Goal: Information Seeking & Learning: Learn about a topic

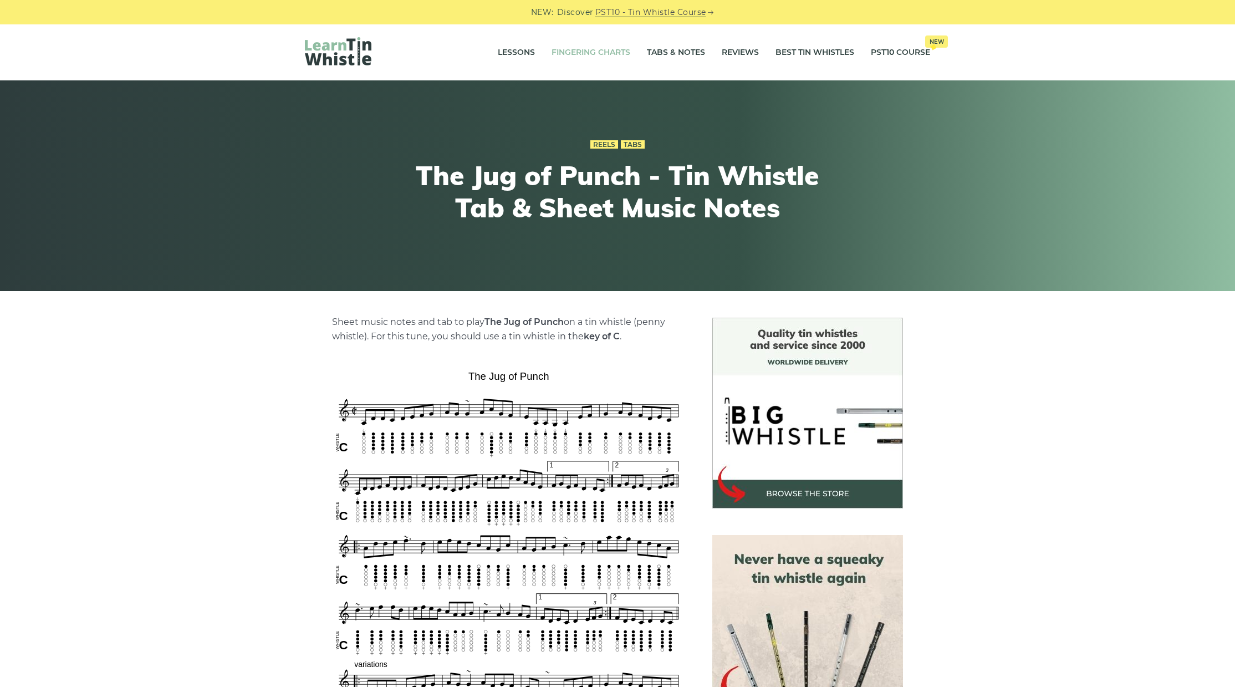
click at [591, 53] on link "Fingering Charts" at bounding box center [590, 53] width 79 height 28
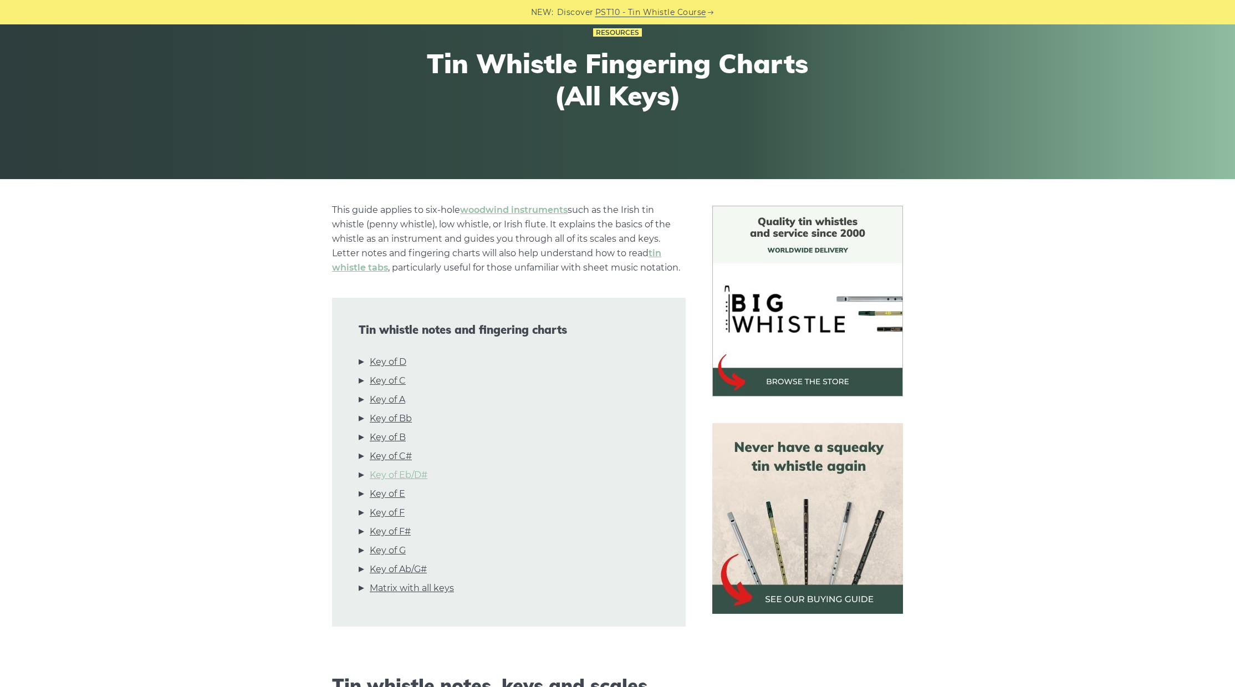
scroll to position [115, 0]
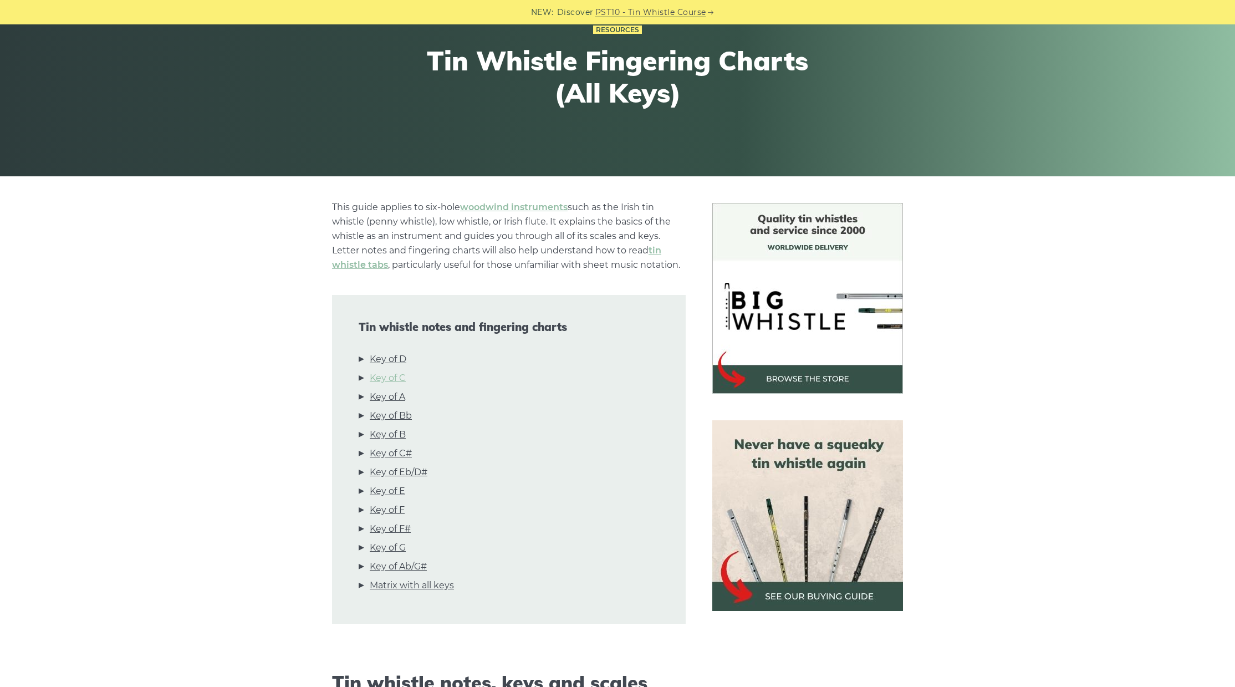
click at [394, 380] on link "Key of C" at bounding box center [388, 378] width 36 height 14
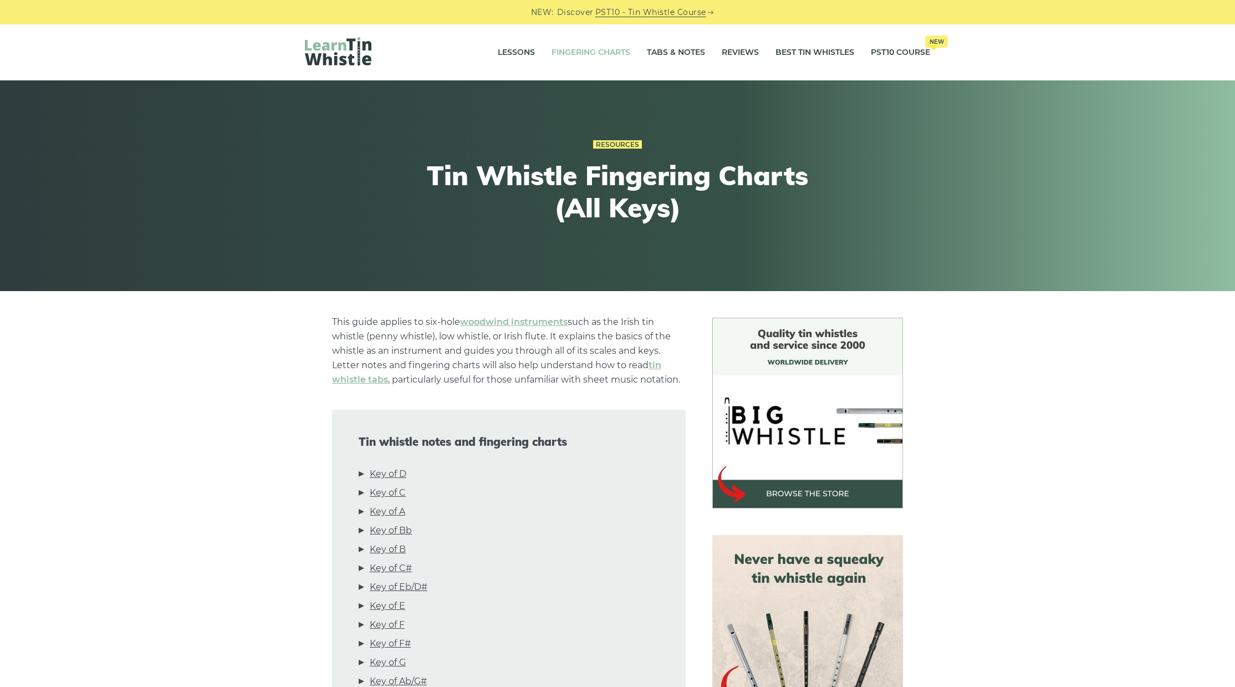
scroll to position [0, 0]
click at [665, 52] on link "Tabs & Notes" at bounding box center [676, 53] width 58 height 28
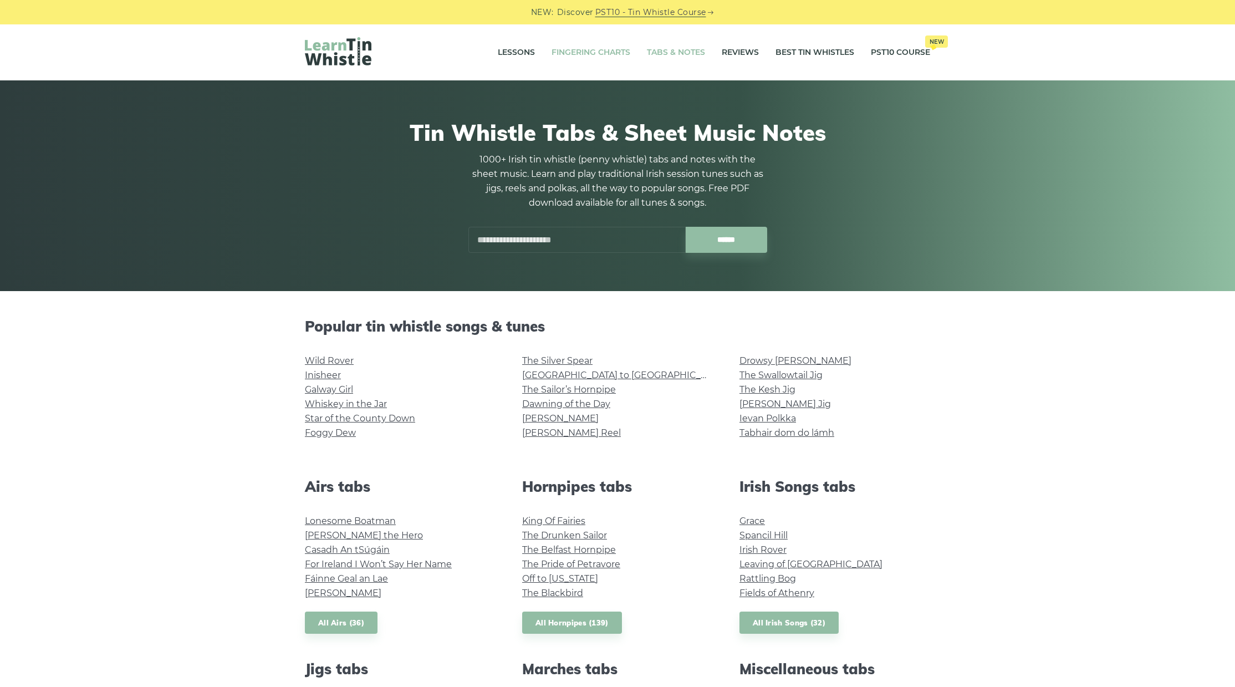
click at [580, 50] on link "Fingering Charts" at bounding box center [590, 53] width 79 height 28
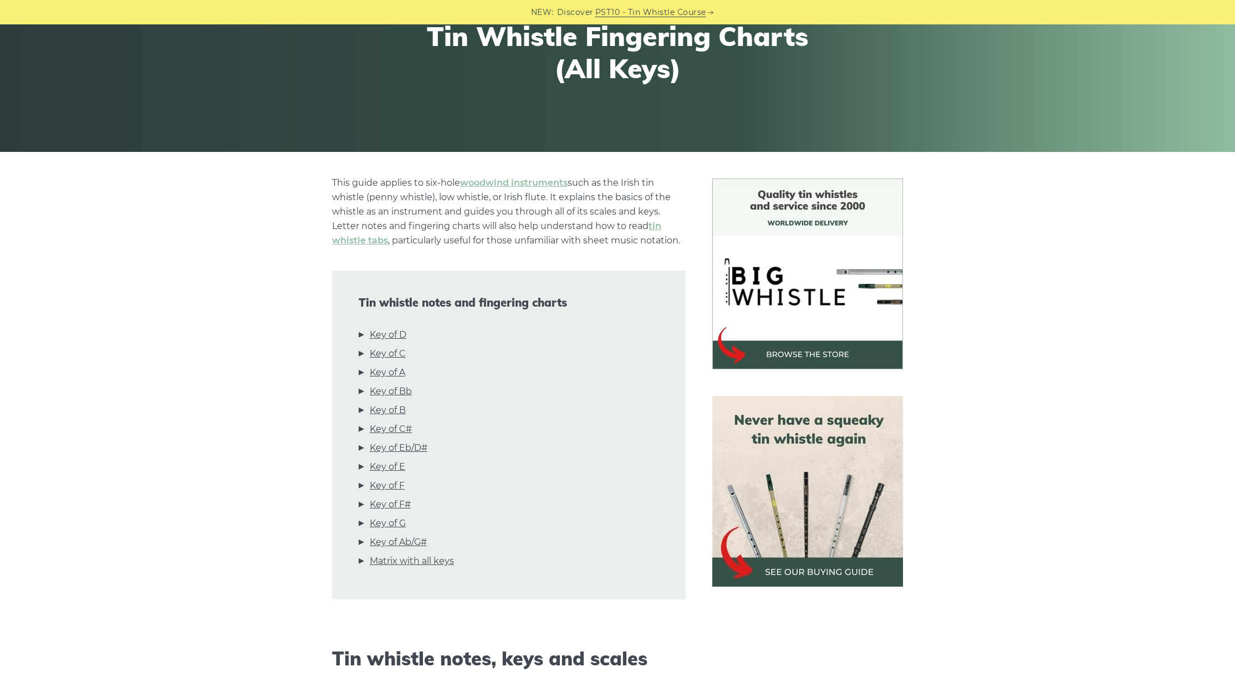
scroll to position [141, 0]
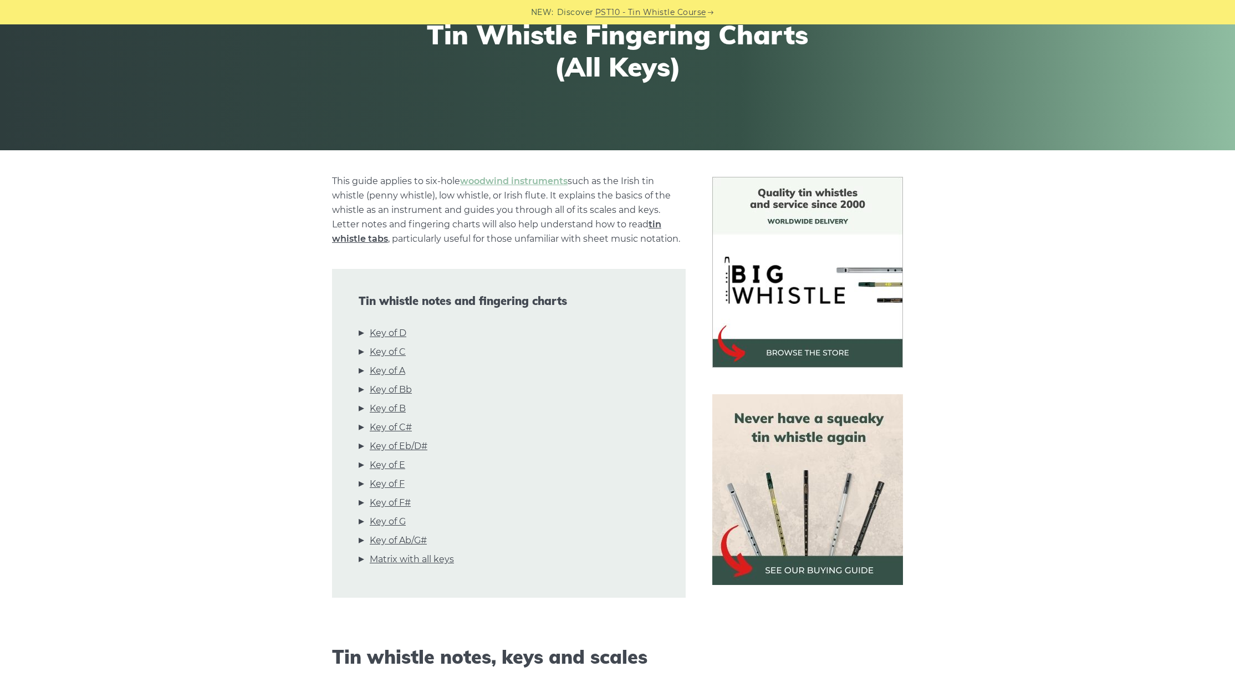
click at [655, 226] on link "tin whistle tabs" at bounding box center [496, 231] width 329 height 25
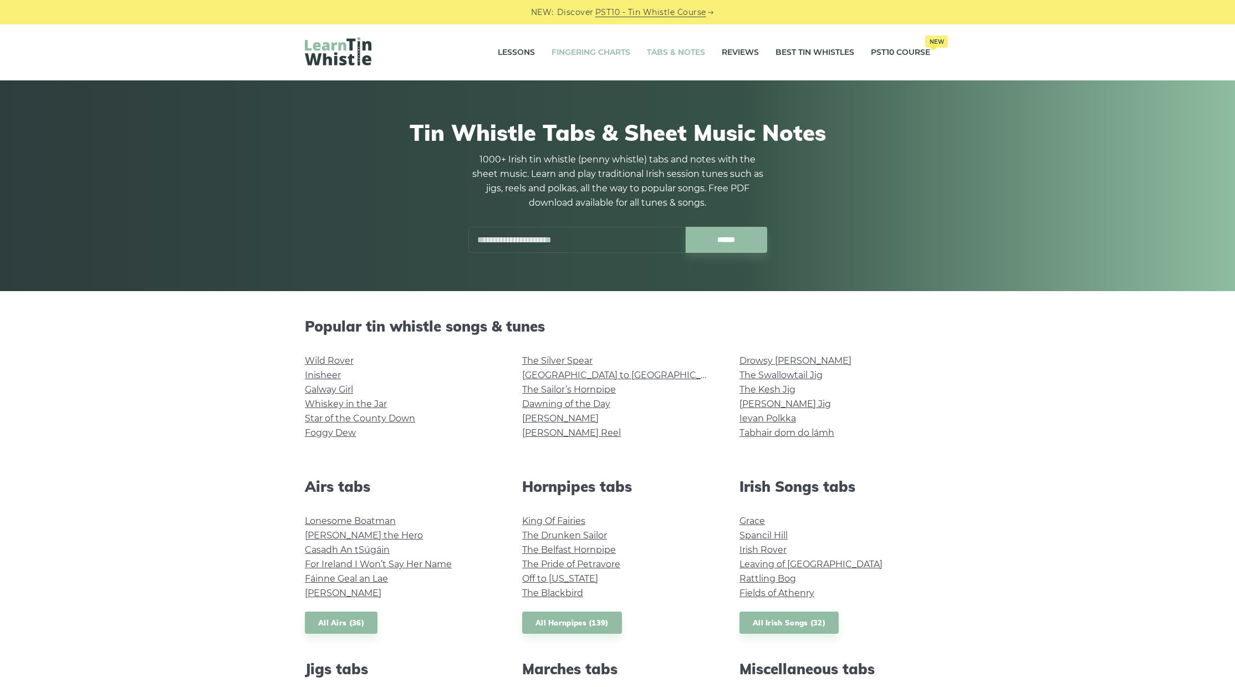
click at [584, 53] on link "Fingering Charts" at bounding box center [590, 53] width 79 height 28
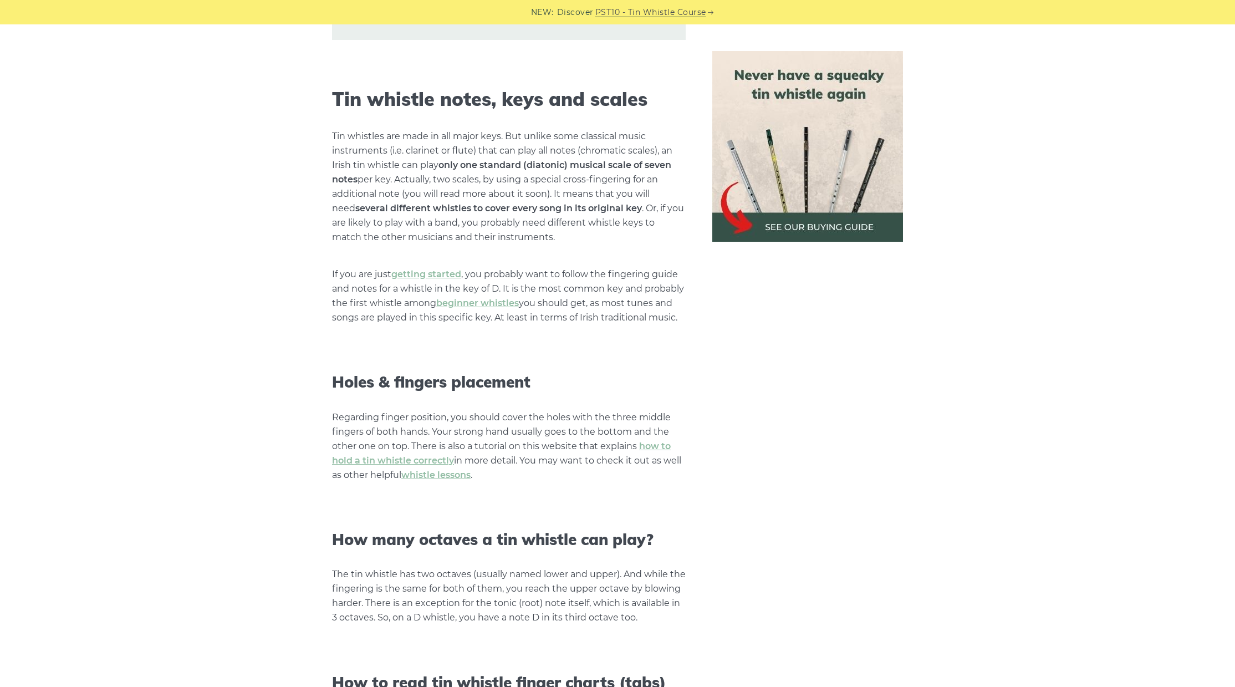
scroll to position [696, 0]
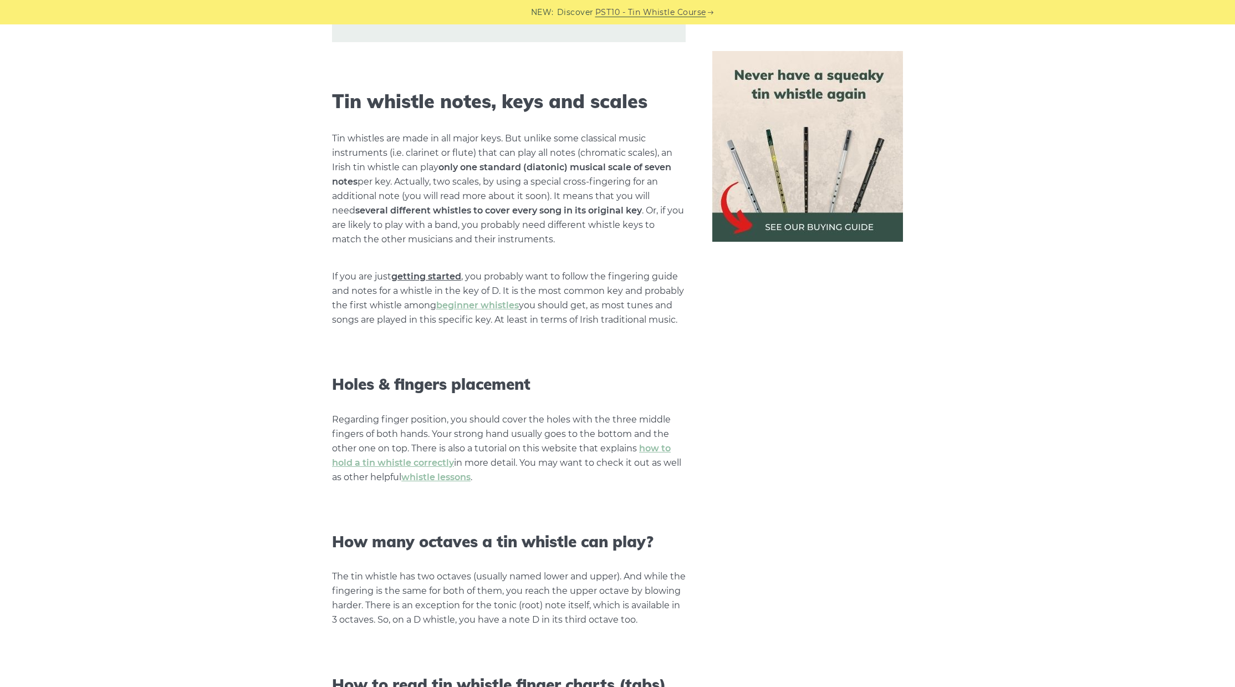
click at [445, 275] on link "getting started" at bounding box center [426, 276] width 70 height 11
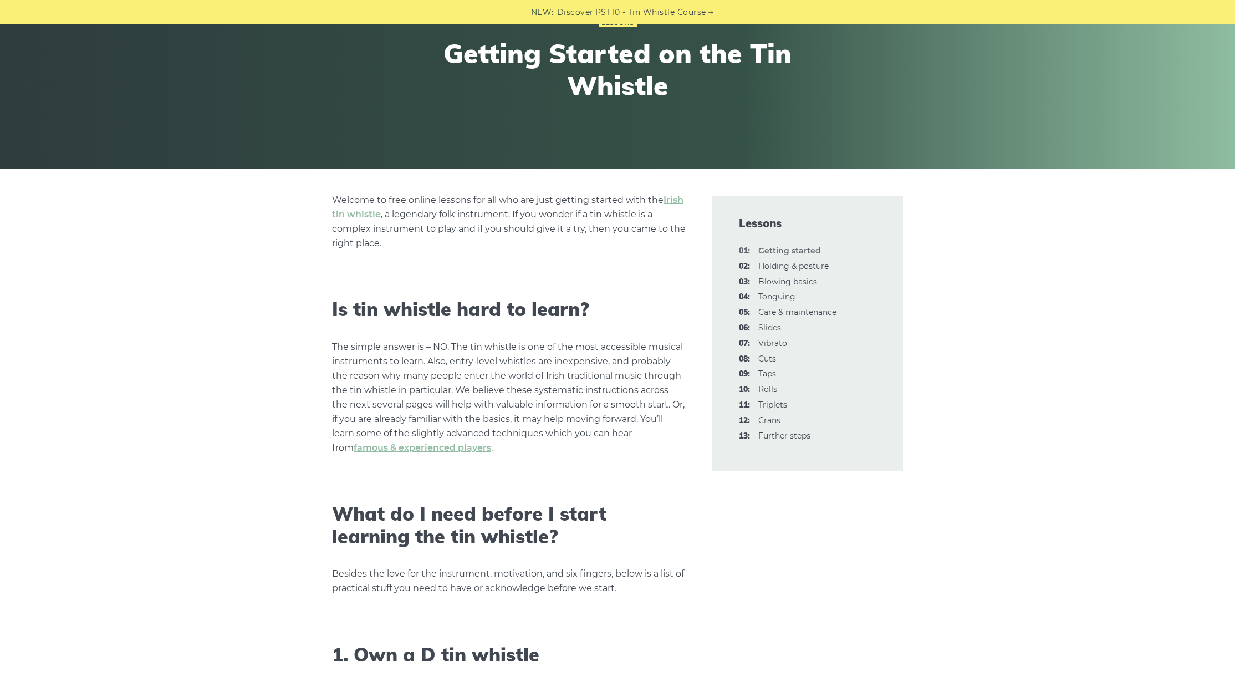
scroll to position [132, 0]
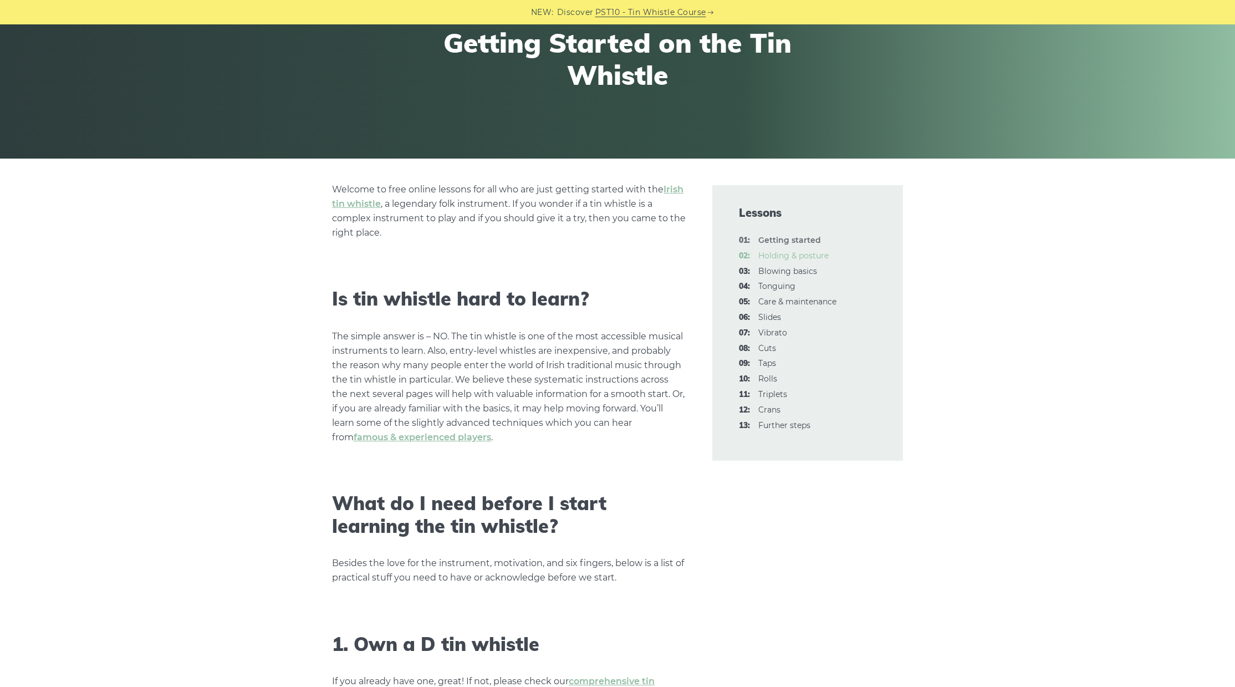
click at [785, 256] on link "02: Holding & posture" at bounding box center [793, 256] width 70 height 10
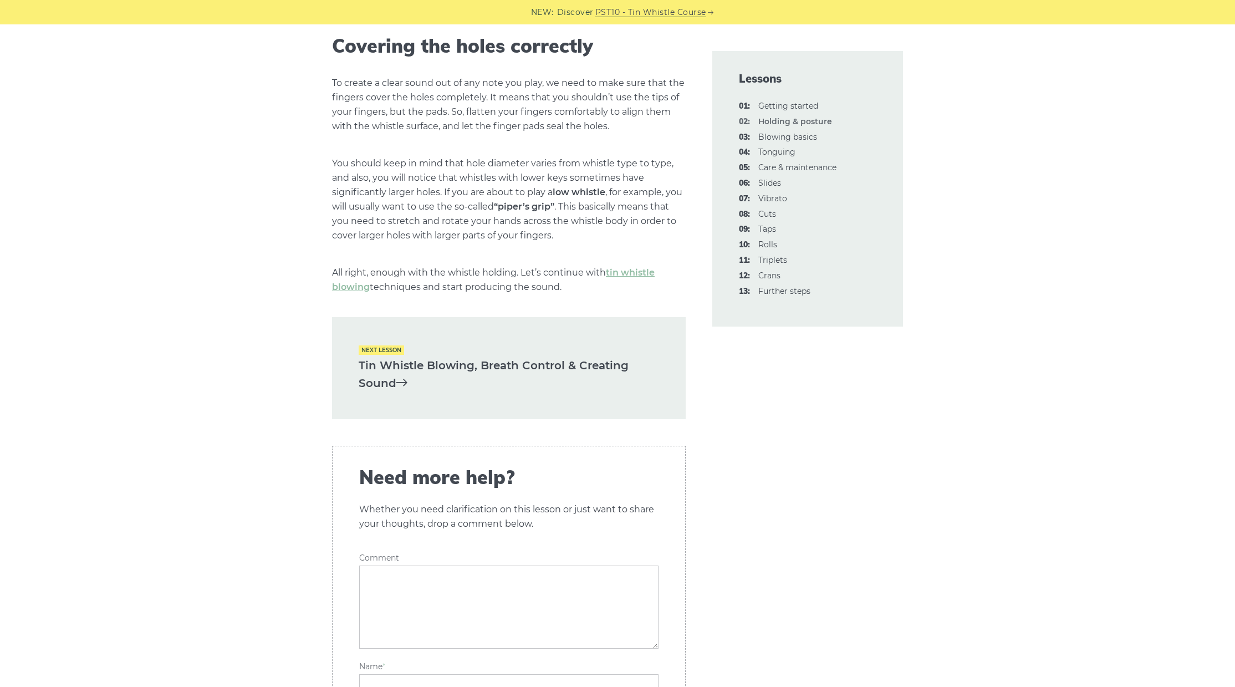
scroll to position [1484, 0]
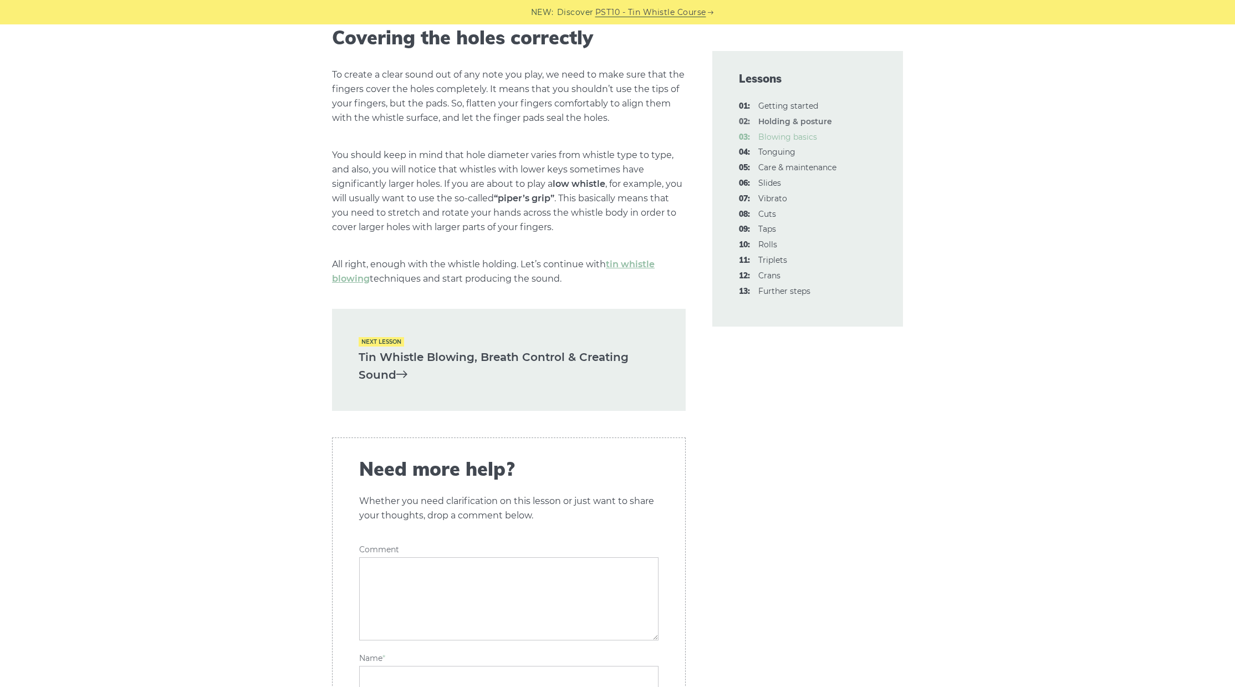
click at [775, 134] on link "03: Blowing basics" at bounding box center [787, 137] width 59 height 10
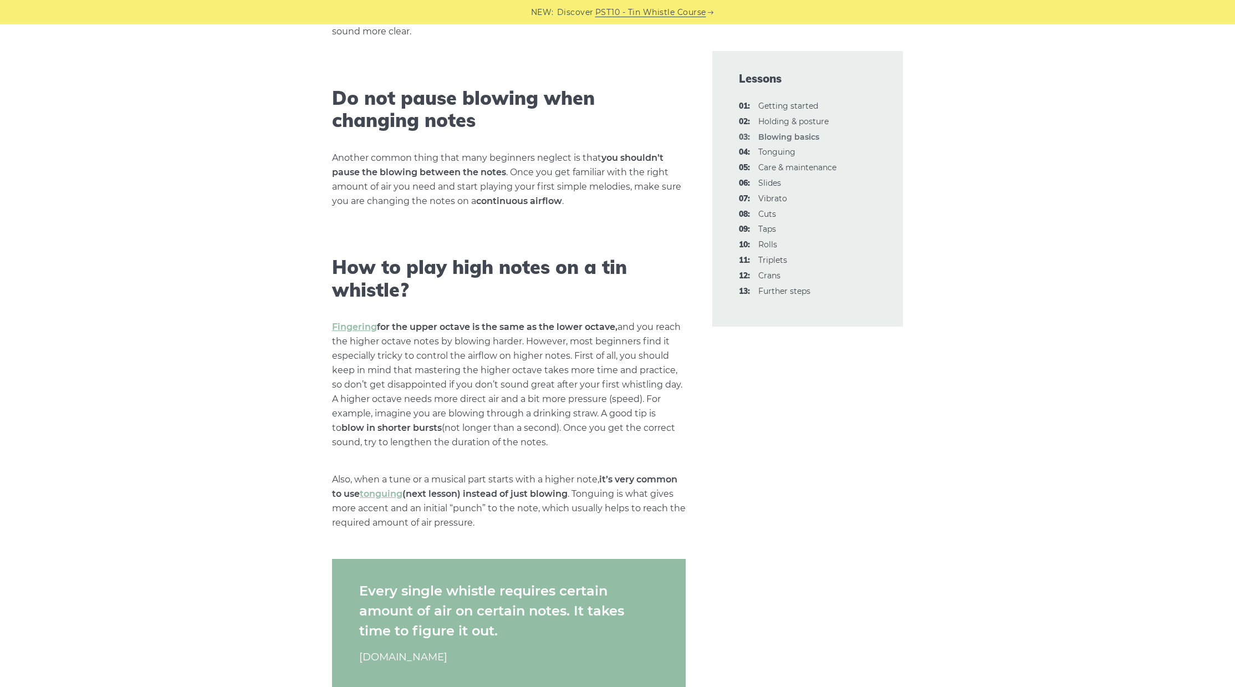
scroll to position [1458, 0]
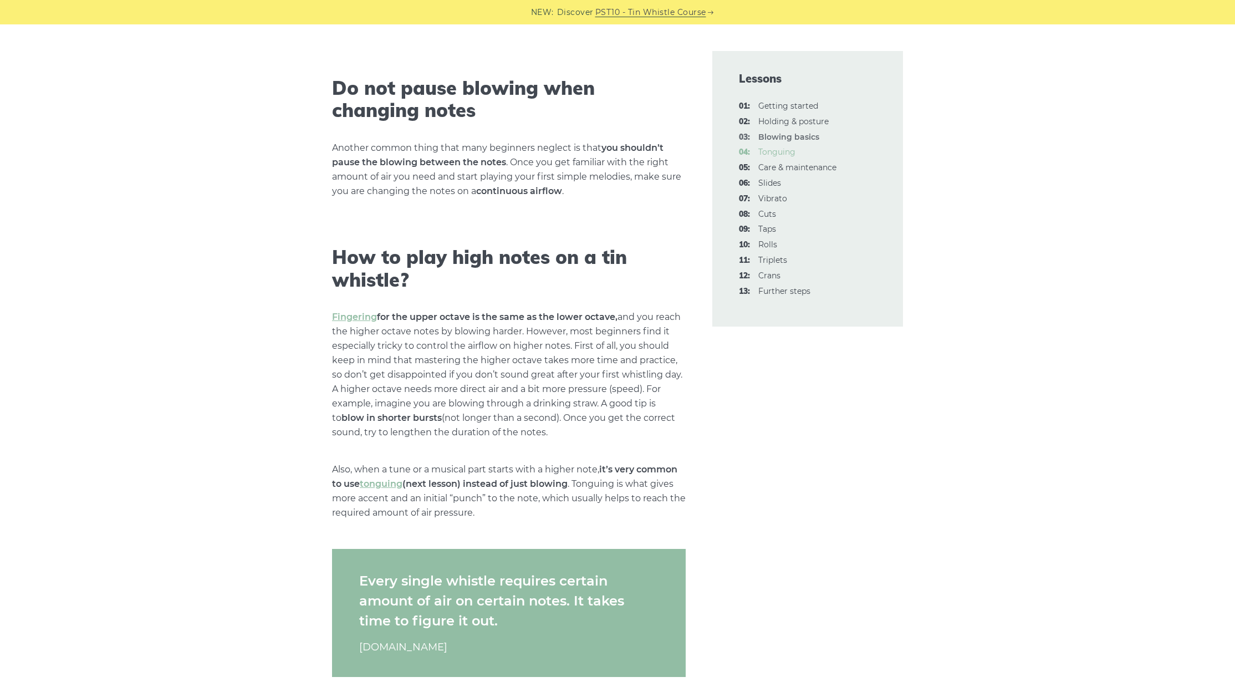
click at [777, 150] on link "04: Tonguing" at bounding box center [776, 152] width 37 height 10
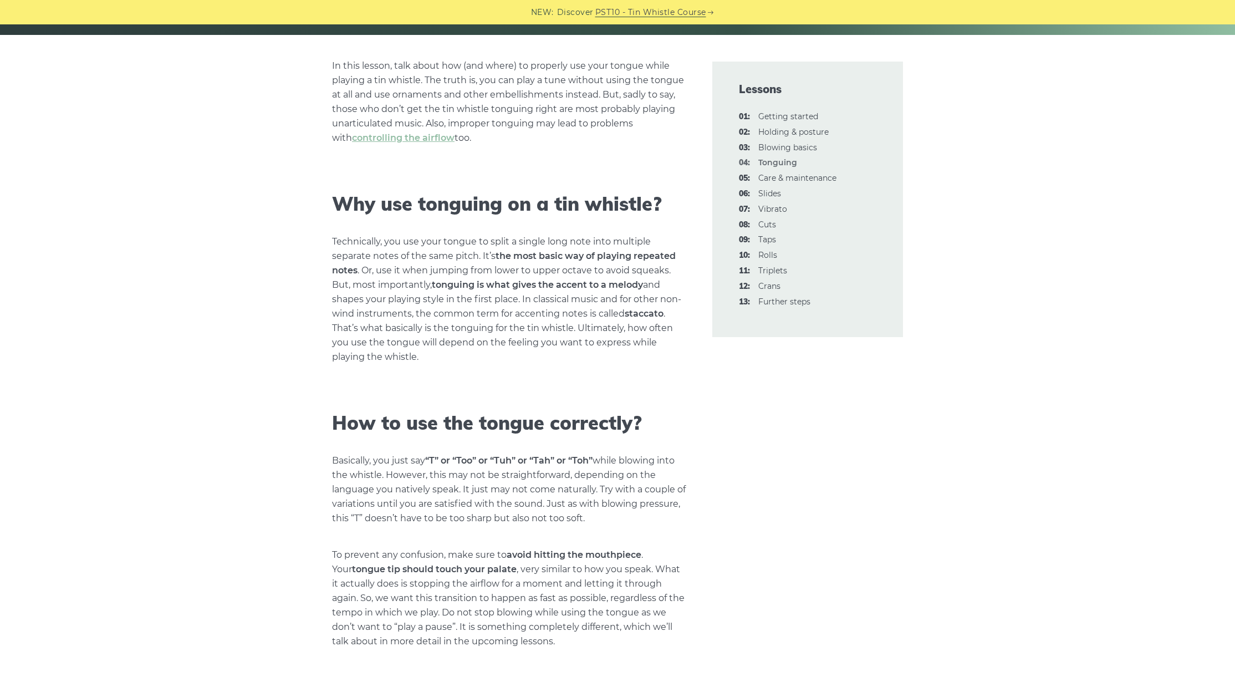
scroll to position [257, 0]
click at [767, 190] on link "06: Slides" at bounding box center [769, 193] width 23 height 10
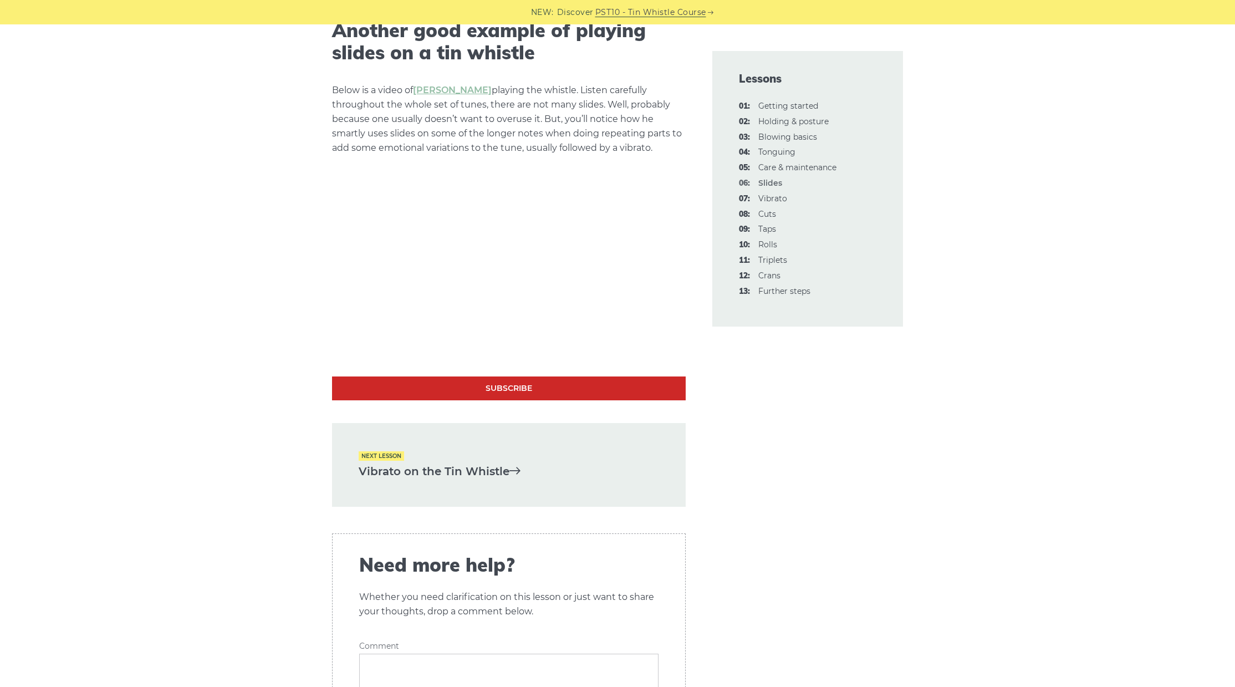
scroll to position [2256, 0]
